Goal: Task Accomplishment & Management: Manage account settings

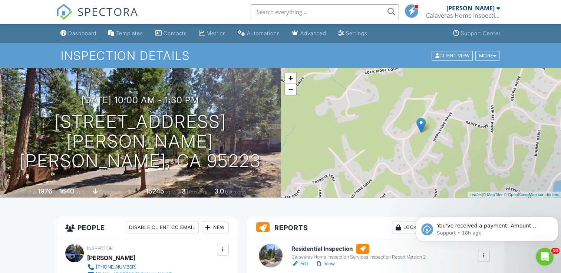
click at [80, 34] on div "Dashboard" at bounding box center [82, 33] width 28 height 6
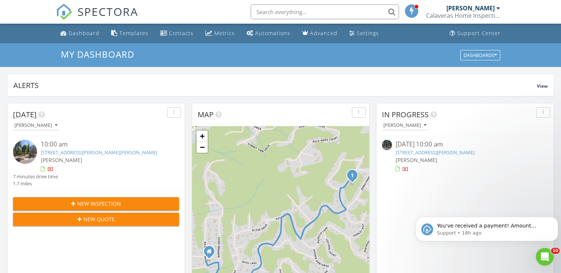
click at [414, 157] on span "[PERSON_NAME]" at bounding box center [416, 160] width 42 height 7
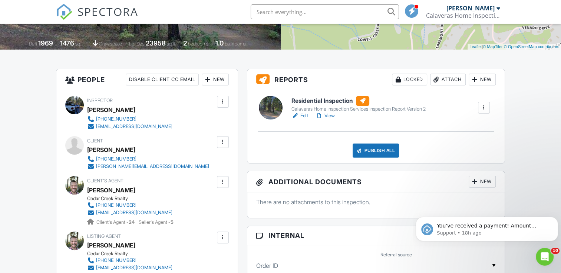
click at [305, 115] on link "Edit" at bounding box center [299, 115] width 17 height 7
